Goal: Information Seeking & Learning: Learn about a topic

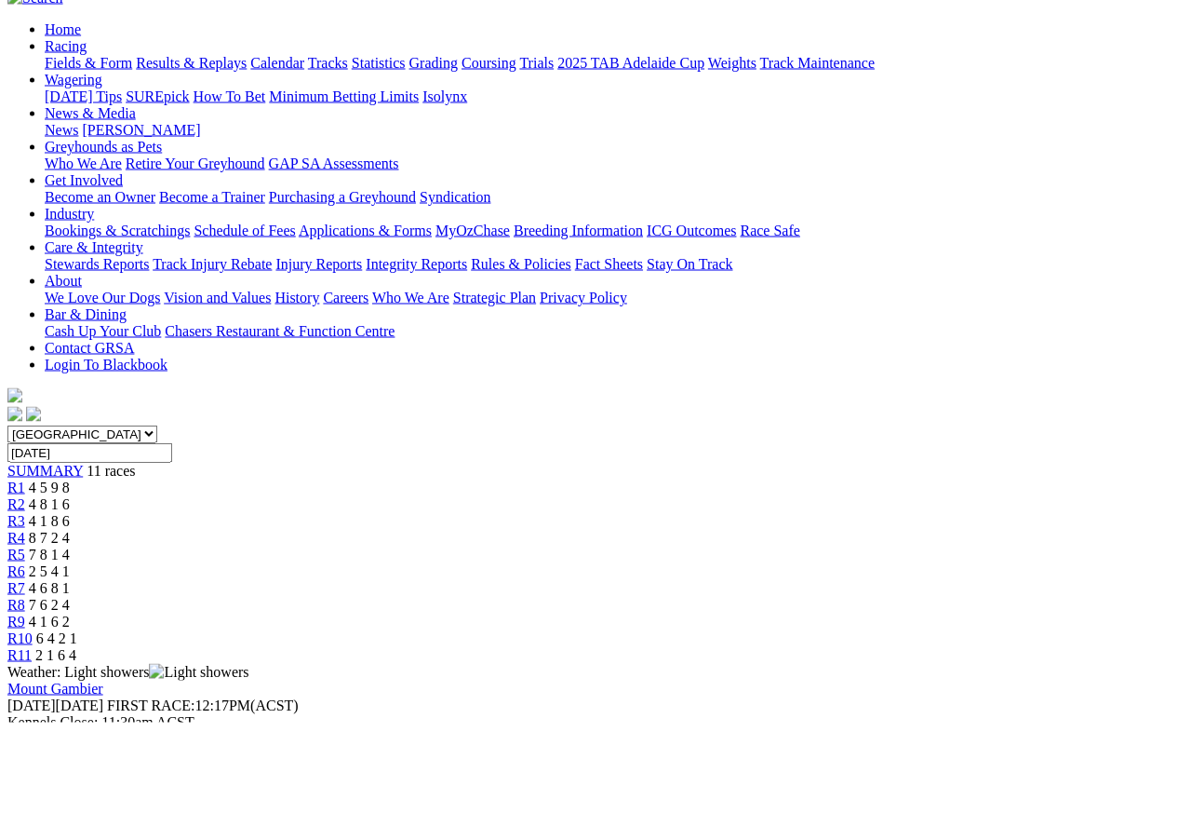
scroll to position [90, 0]
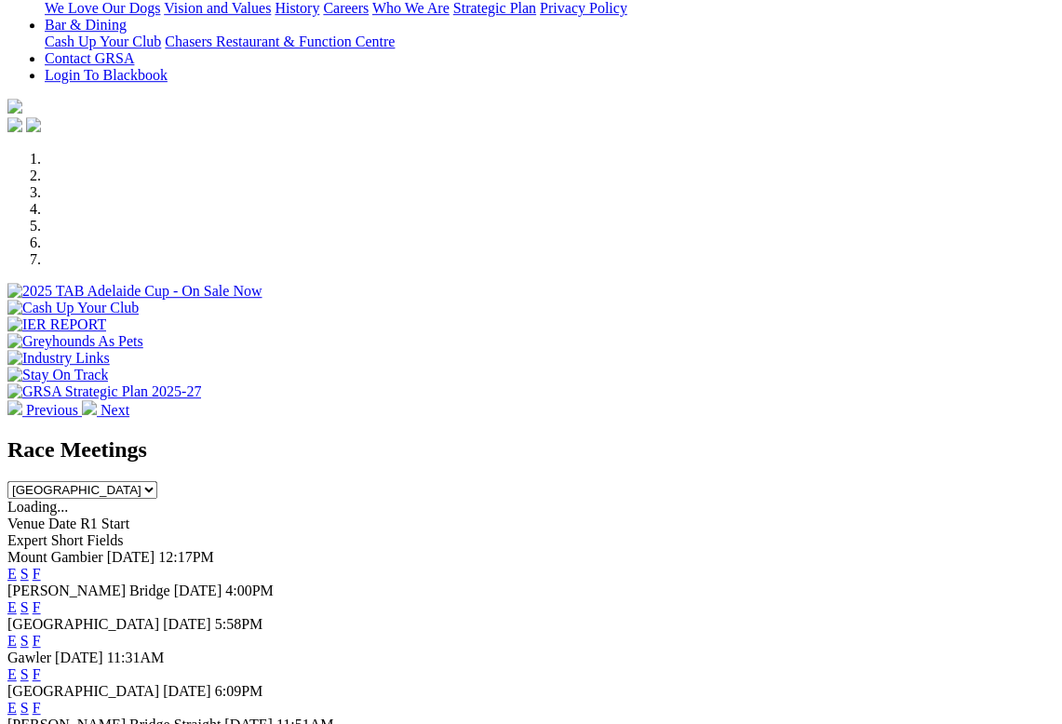
scroll to position [437, 0]
click at [41, 599] on link "F" at bounding box center [37, 607] width 8 height 16
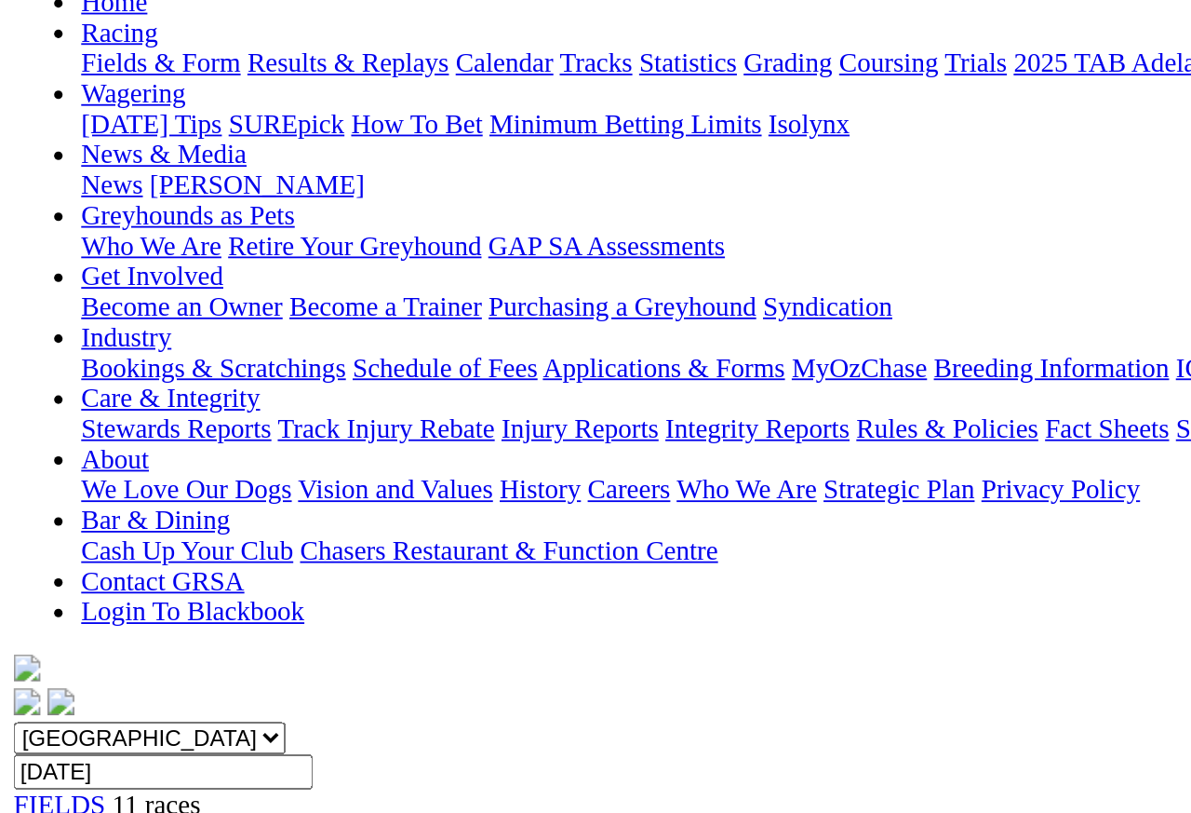
scroll to position [209, 0]
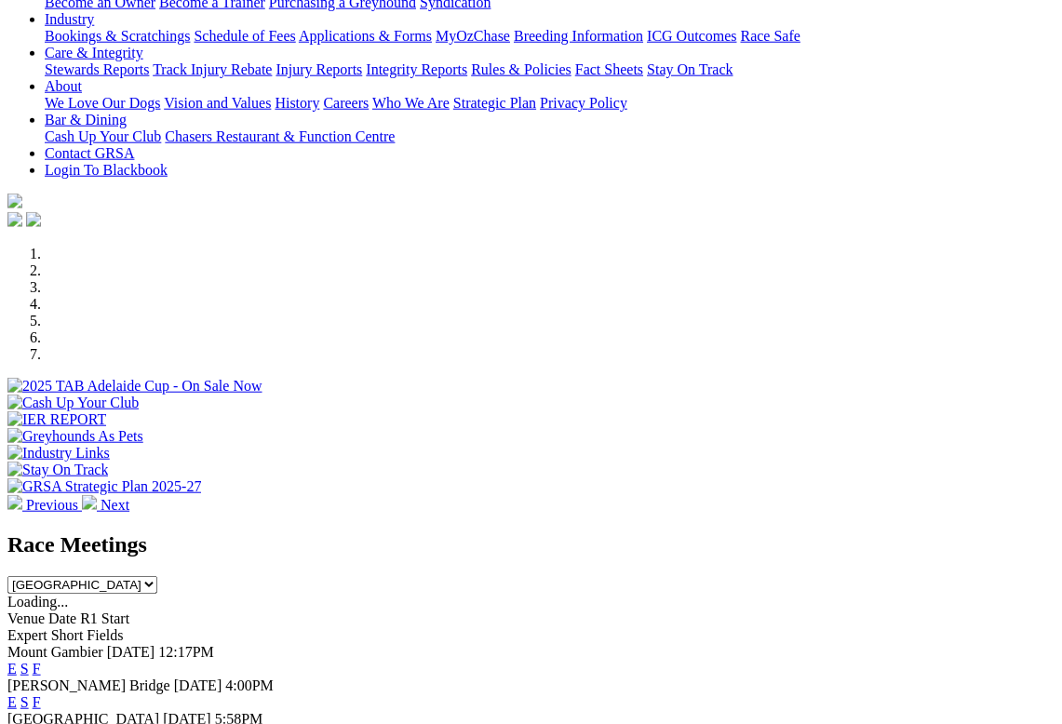
scroll to position [342, 0]
click at [746, 695] on div "E S F" at bounding box center [530, 703] width 1047 height 17
click at [41, 695] on link "F" at bounding box center [37, 703] width 8 height 16
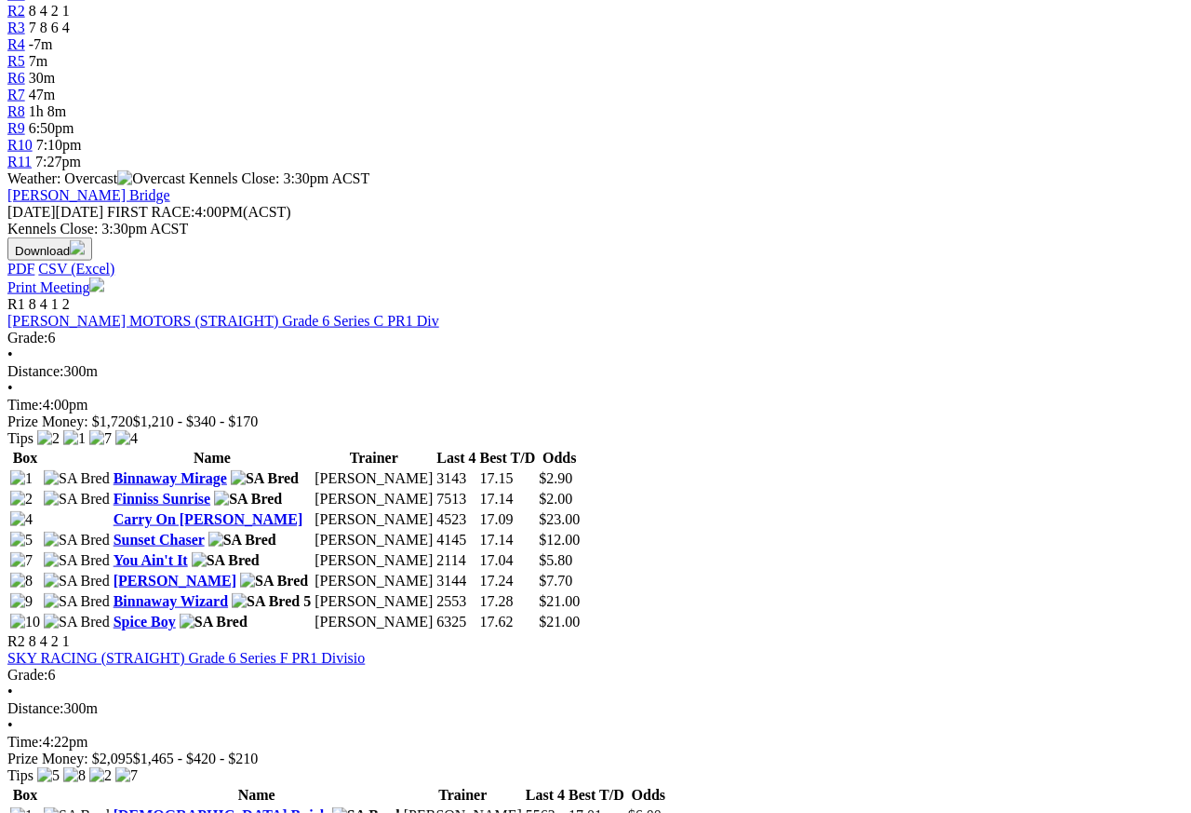
scroll to position [676, 0]
